Goal: Task Accomplishment & Management: Manage account settings

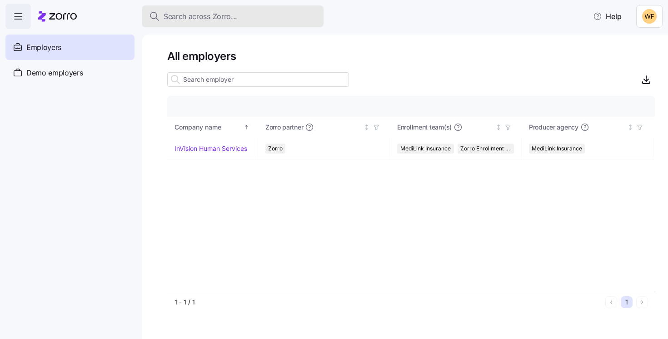
click at [203, 22] on button "Search across Zorro..." at bounding box center [233, 16] width 182 height 22
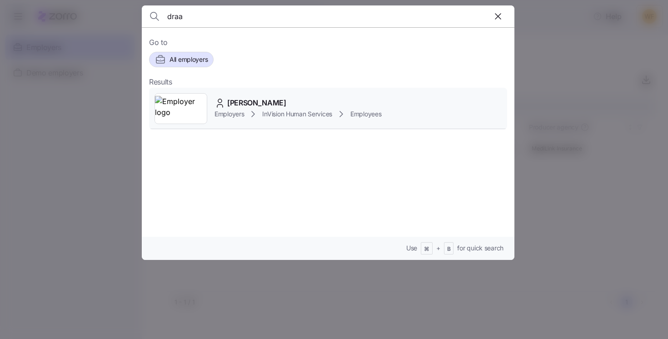
type input "draa"
click at [250, 104] on span "[PERSON_NAME]" at bounding box center [256, 102] width 59 height 11
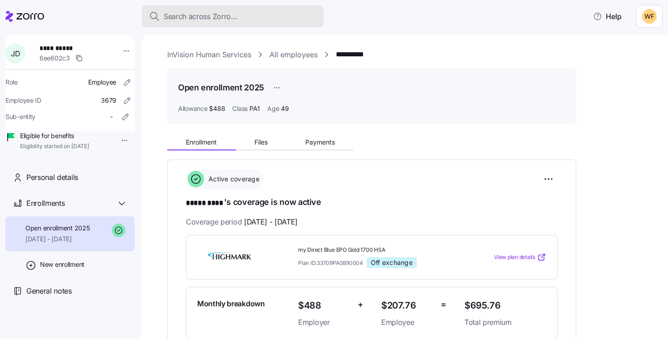
click at [222, 15] on span "Search across Zorro..." at bounding box center [201, 16] width 74 height 11
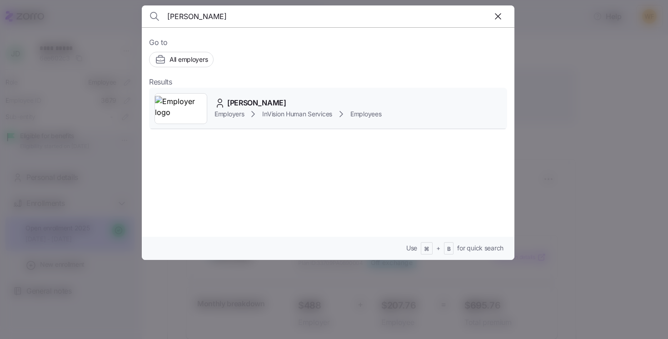
type input "[PERSON_NAME]"
click at [277, 112] on span "InVision Human Services" at bounding box center [297, 113] width 70 height 9
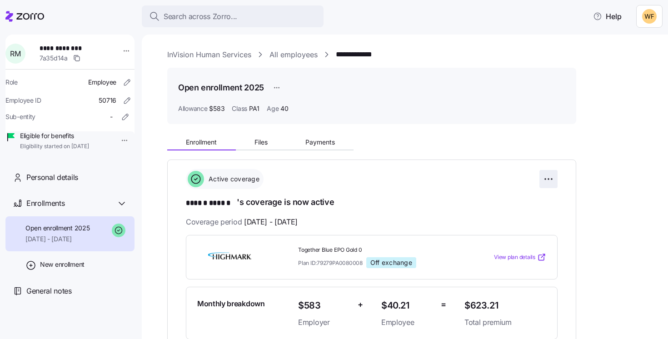
click at [547, 181] on html "**********" at bounding box center [334, 166] width 668 height 333
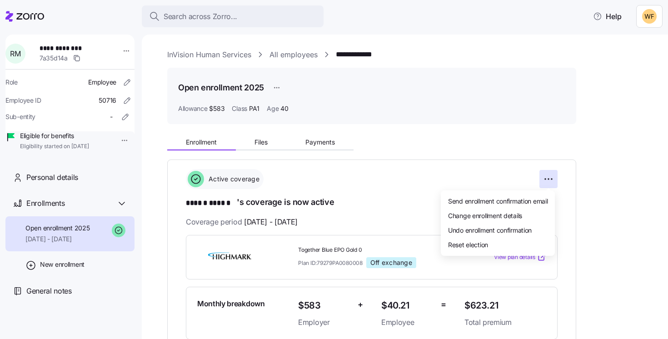
click at [597, 212] on html "**********" at bounding box center [334, 166] width 668 height 333
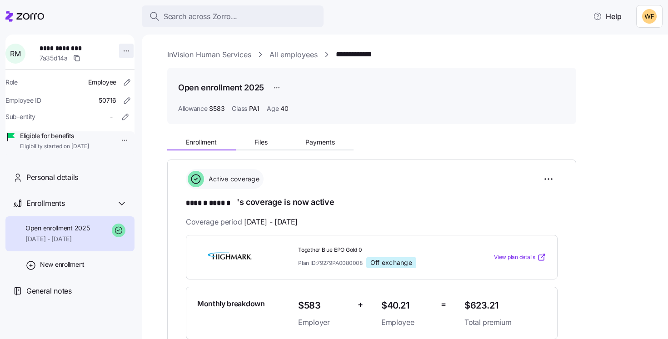
click at [117, 54] on html "**********" at bounding box center [334, 166] width 668 height 333
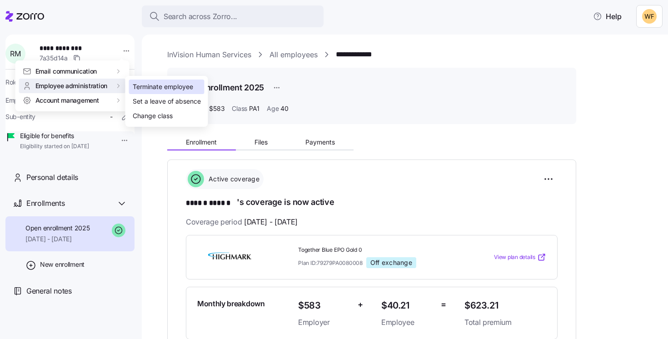
click at [143, 83] on div "Terminate employee" at bounding box center [163, 87] width 60 height 10
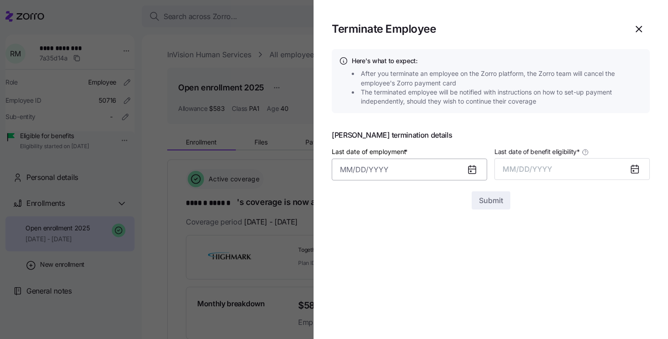
click at [388, 165] on input "Last date of employment *" at bounding box center [409, 170] width 155 height 22
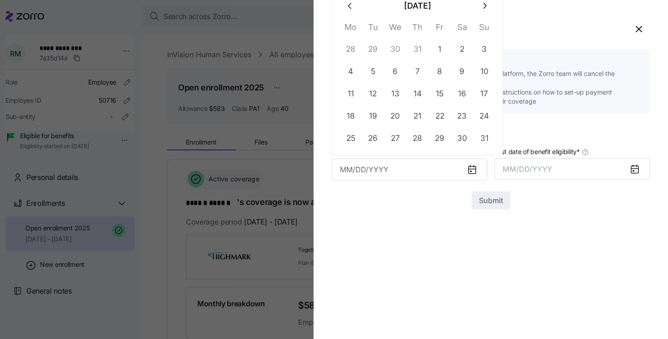
click at [351, 8] on icon "button" at bounding box center [350, 6] width 10 height 10
click at [402, 92] on button "18" at bounding box center [395, 94] width 22 height 22
type input "[DATE]"
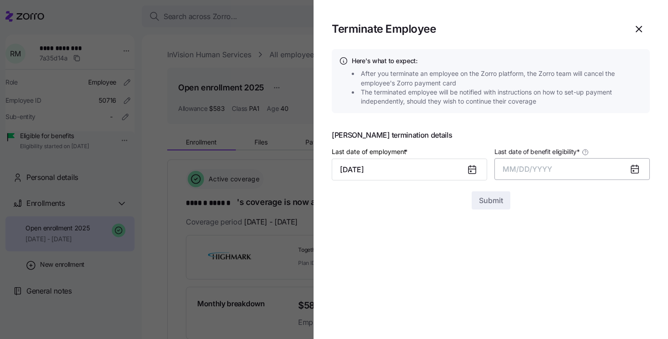
click at [512, 171] on span "MM/DD/YYYY" at bounding box center [527, 168] width 50 height 9
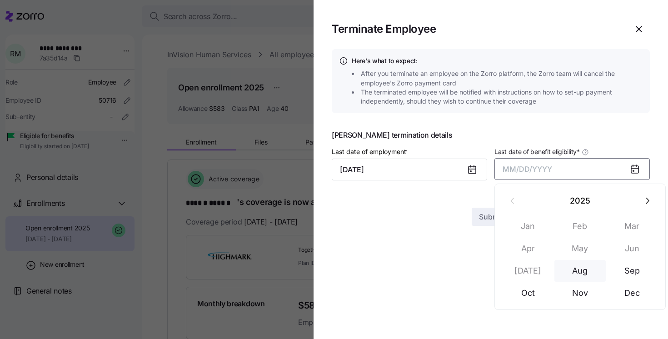
click at [575, 270] on button "Aug" at bounding box center [580, 271] width 52 height 22
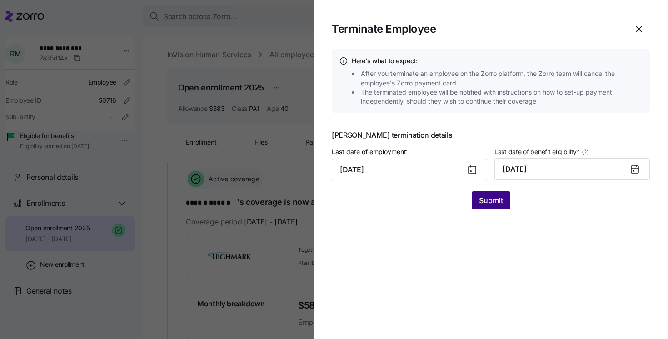
click at [491, 207] on button "Submit" at bounding box center [490, 200] width 39 height 18
